Goal: Task Accomplishment & Management: Manage account settings

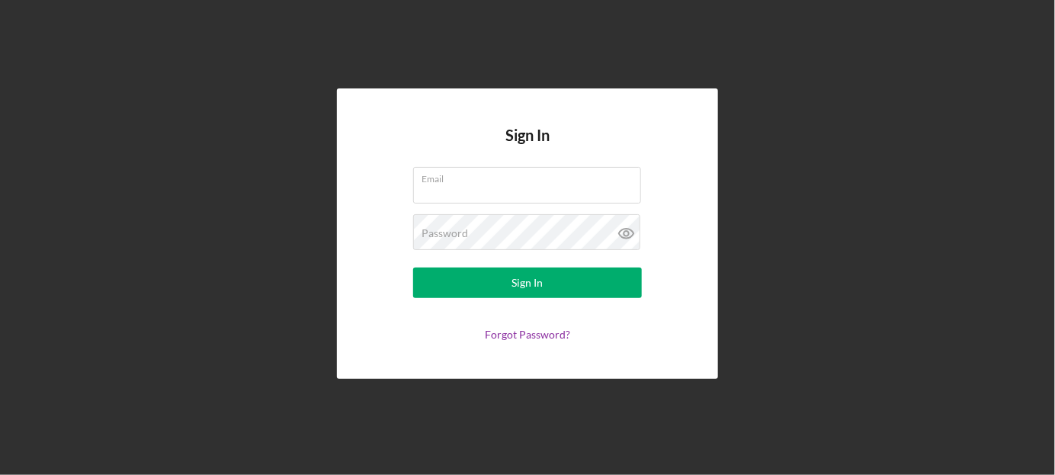
type input "[PERSON_NAME][EMAIL_ADDRESS][PERSON_NAME][DOMAIN_NAME]"
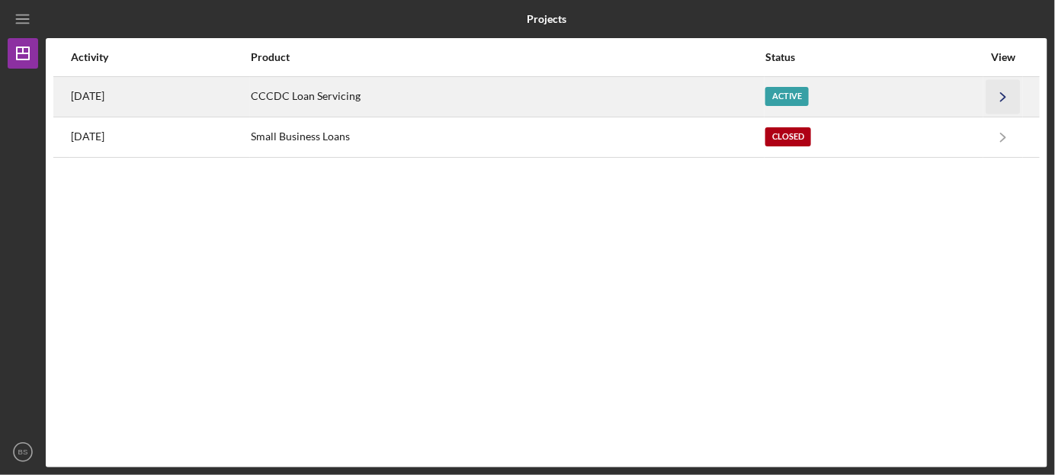
click at [999, 92] on icon "Icon/Navigate" at bounding box center [1004, 96] width 34 height 34
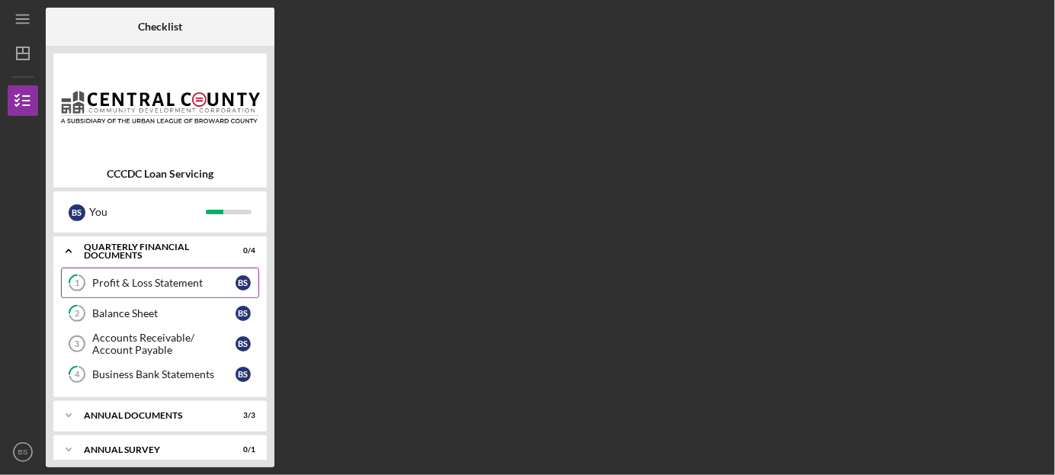
click at [143, 279] on div "Profit & Loss Statement" at bounding box center [163, 283] width 143 height 12
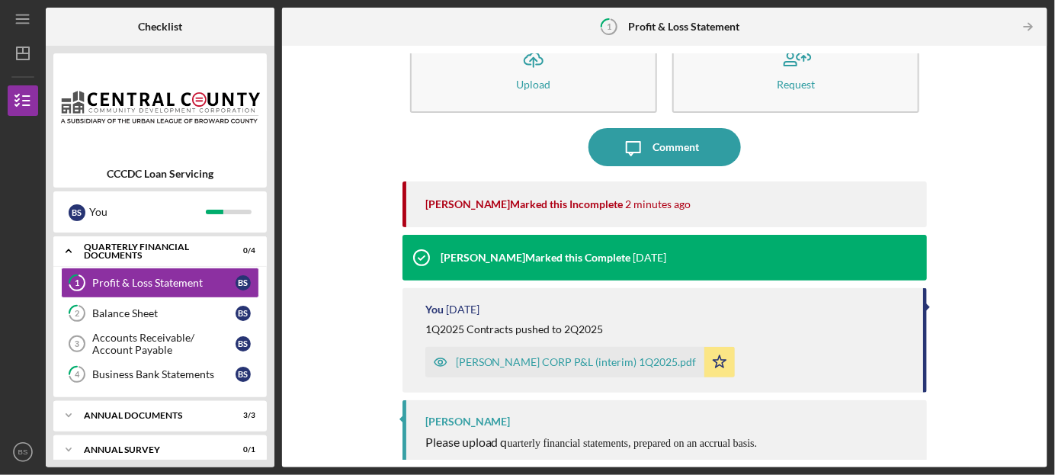
scroll to position [61, 0]
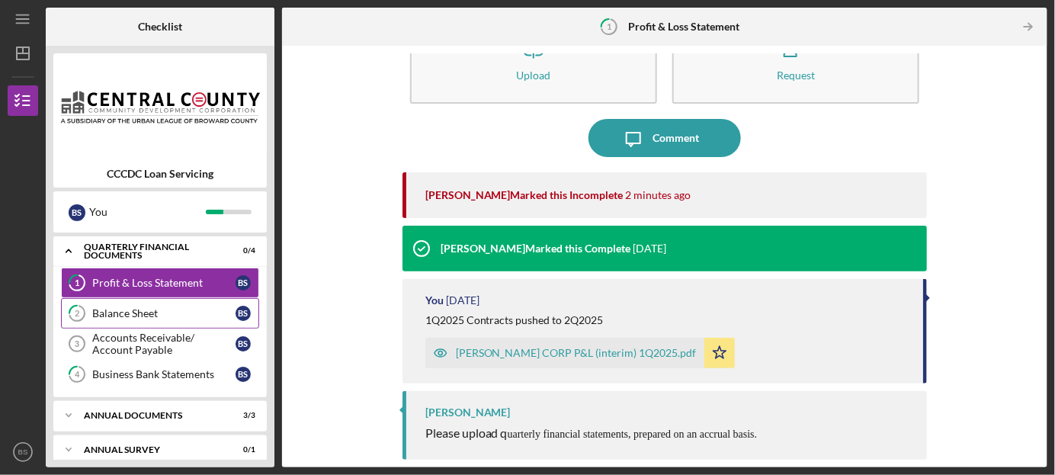
click at [166, 311] on div "Balance Sheet" at bounding box center [163, 313] width 143 height 12
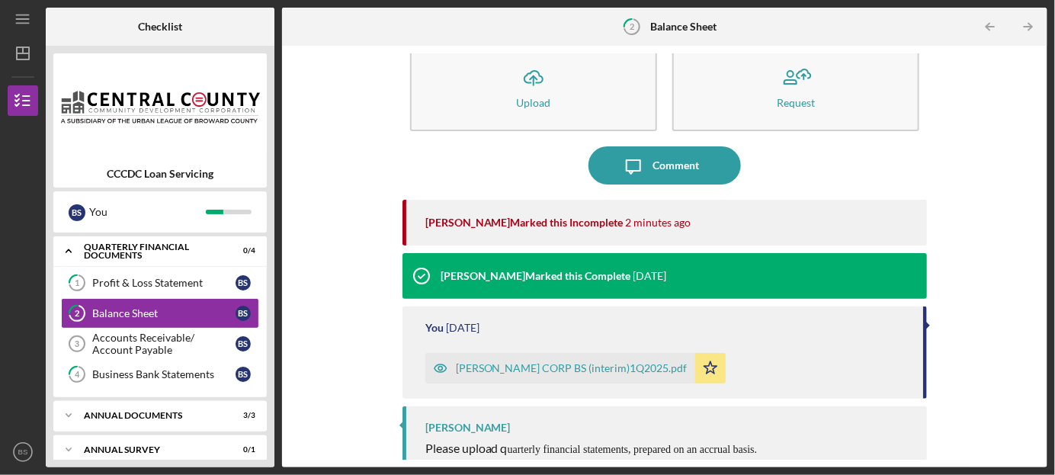
scroll to position [48, 0]
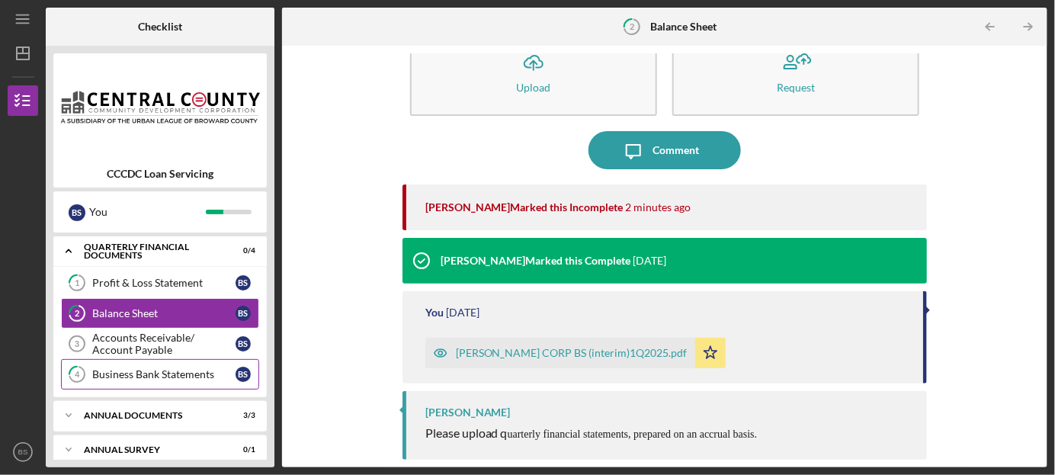
click at [163, 368] on div "Business Bank Statements" at bounding box center [163, 374] width 143 height 12
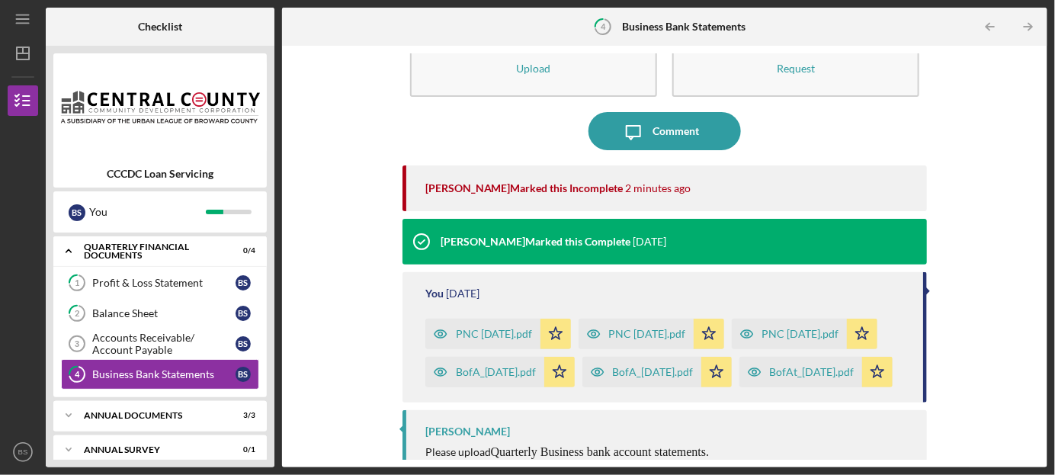
scroll to position [124, 0]
